Goal: Task Accomplishment & Management: Use online tool/utility

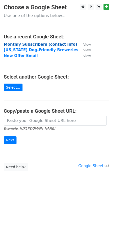
click at [49, 44] on strong "Monthly Subscribers (contact info)" at bounding box center [41, 44] width 74 height 5
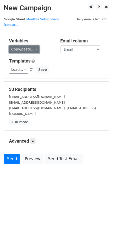
click at [34, 45] on link "Copy/paste..." at bounding box center [24, 49] width 31 height 8
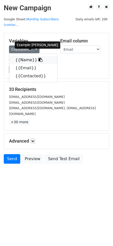
click at [38, 56] on link "{{Name}}" at bounding box center [33, 60] width 48 height 8
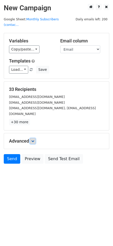
click at [33, 139] on icon at bounding box center [32, 140] width 3 height 3
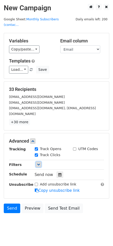
click at [37, 161] on link at bounding box center [39, 164] width 6 height 6
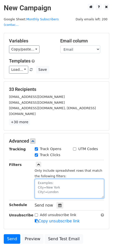
click at [60, 179] on textarea at bounding box center [70, 188] width 70 height 19
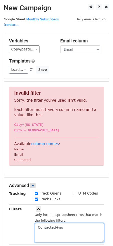
scroll to position [0, 0]
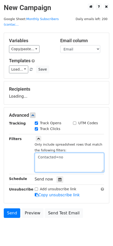
type textarea "Contacted=no"
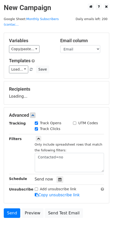
click at [22, 222] on body "New Campaign Daily emails left: 200 Google Sheet: Monthly Subscribers (contac..…" at bounding box center [56, 122] width 113 height 237
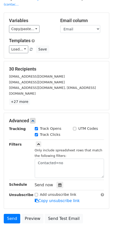
scroll to position [28, 0]
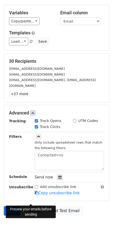
click at [27, 206] on link "Preview" at bounding box center [33, 211] width 22 height 10
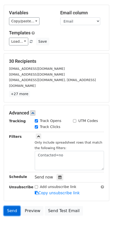
click at [14, 206] on link "Send" at bounding box center [12, 211] width 17 height 10
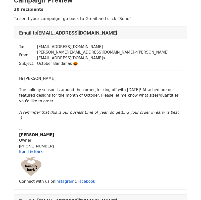
scroll to position [12, 0]
